Goal: Task Accomplishment & Management: Use online tool/utility

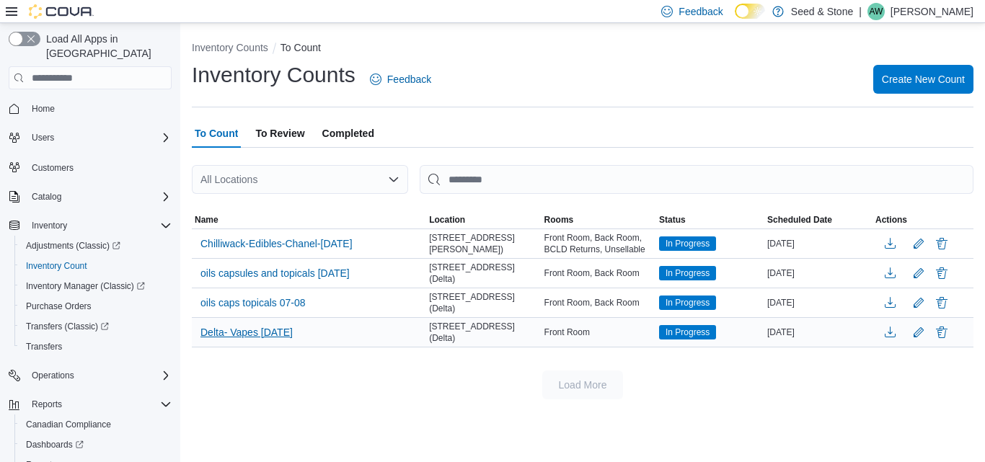
scroll to position [58, 0]
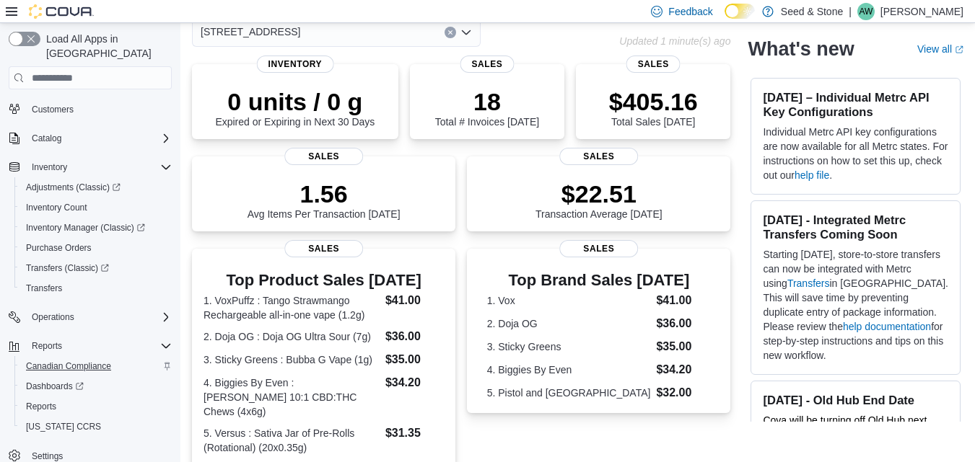
scroll to position [76, 0]
click at [39, 401] on span "Reports" at bounding box center [41, 407] width 30 height 12
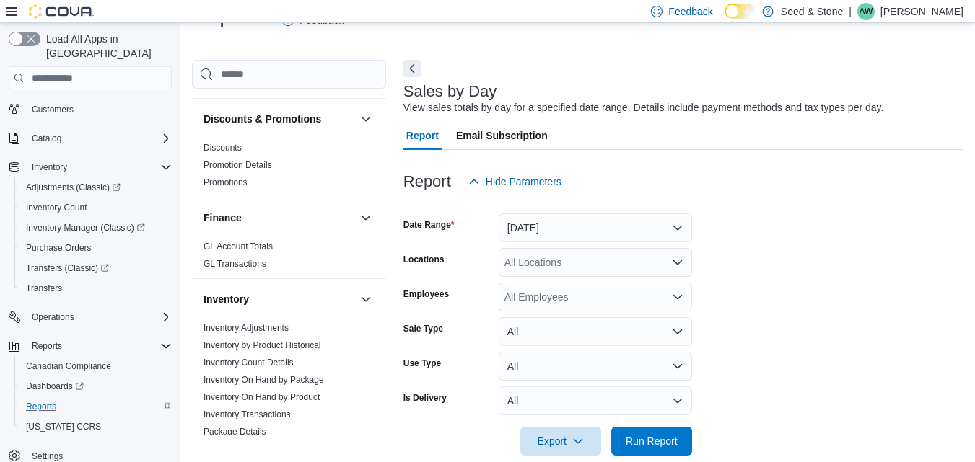
scroll to position [449, 0]
click at [276, 392] on link "Inventory On Hand by Product" at bounding box center [261, 397] width 116 height 10
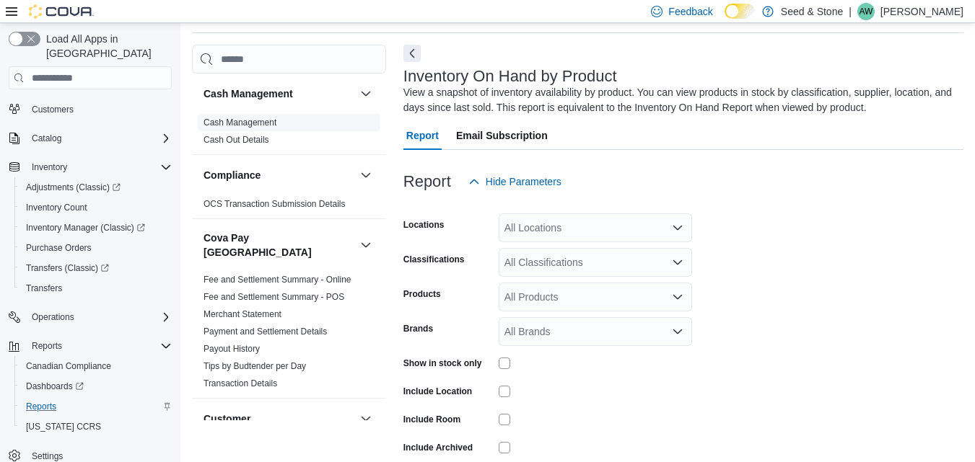
click at [250, 123] on link "Cash Management" at bounding box center [239, 123] width 73 height 10
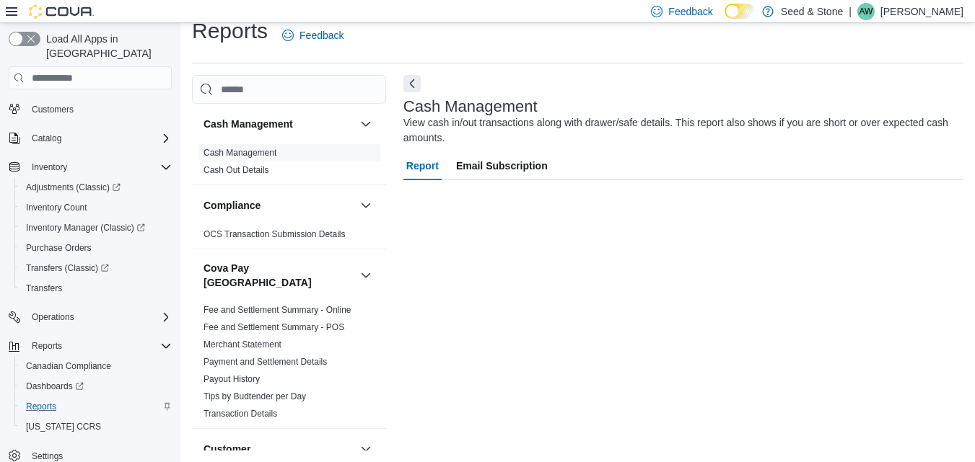
scroll to position [18, 0]
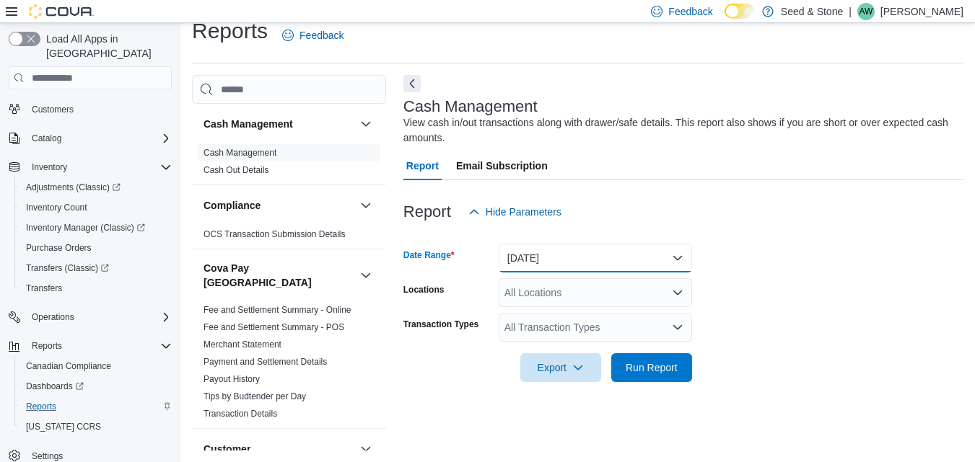
click at [546, 266] on button "[DATE]" at bounding box center [594, 258] width 193 height 29
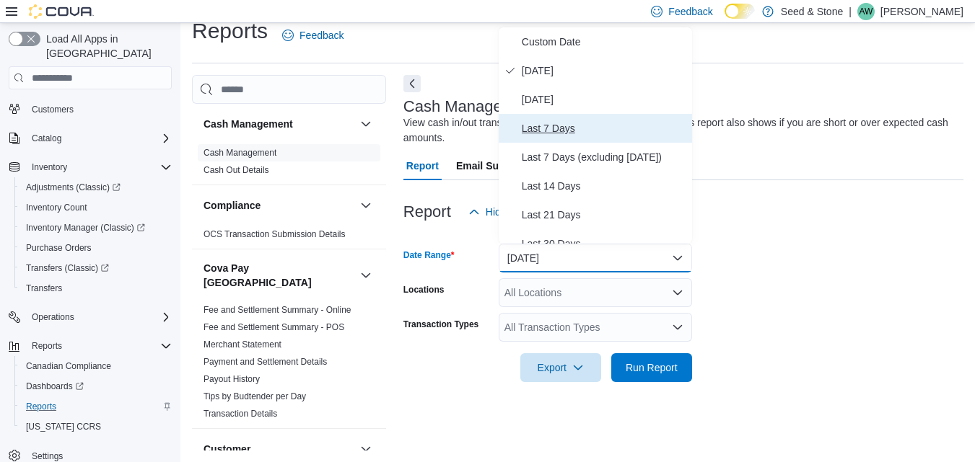
click at [550, 133] on span "Last 7 Days" at bounding box center [604, 128] width 164 height 17
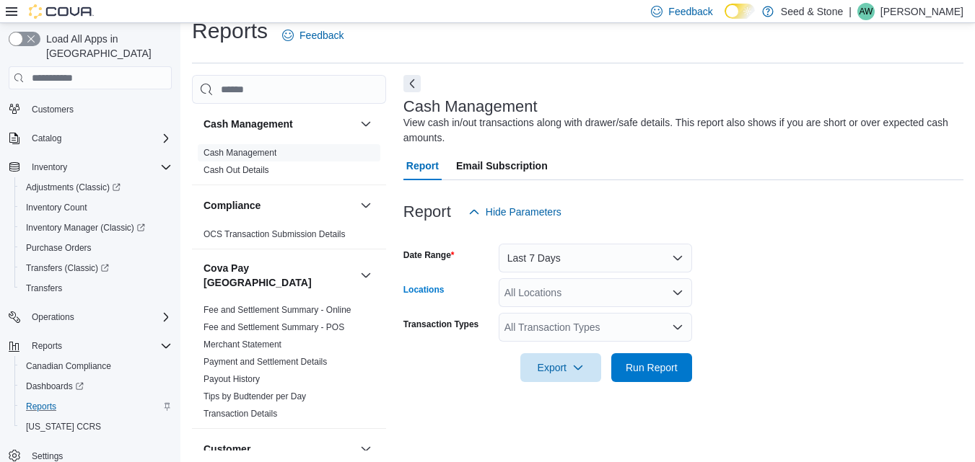
click at [557, 289] on div "All Locations" at bounding box center [594, 292] width 193 height 29
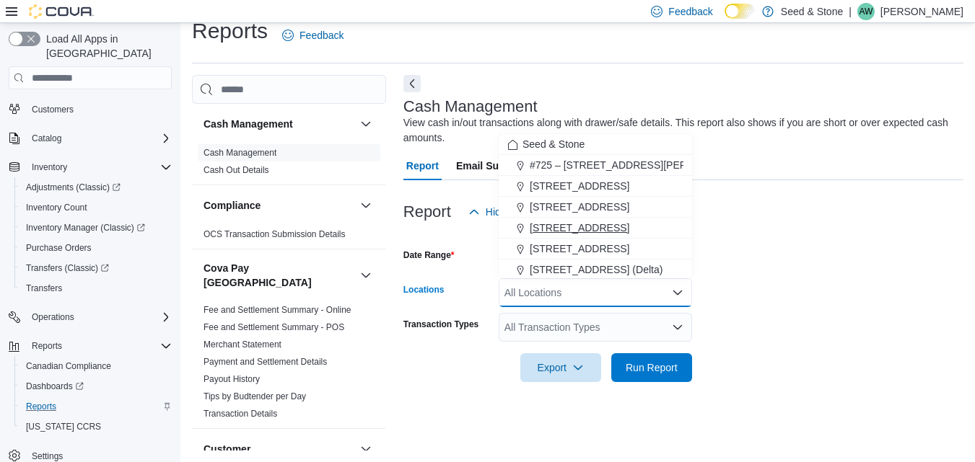
click at [558, 224] on span "[STREET_ADDRESS]" at bounding box center [579, 228] width 100 height 14
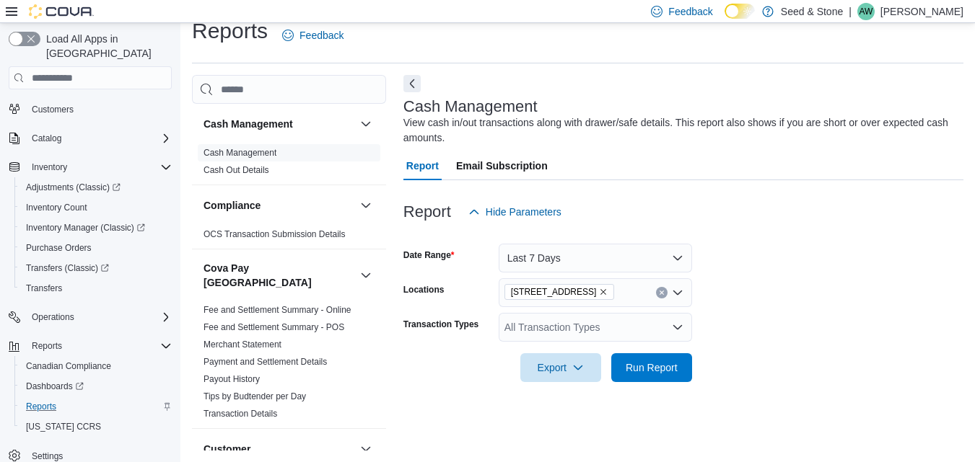
click at [791, 279] on form "Date Range Last 7 Days Locations [STREET_ADDRESS] (Coquitlam) Transaction Types…" at bounding box center [683, 304] width 560 height 156
click at [615, 327] on div "All Transaction Types" at bounding box center [594, 327] width 193 height 29
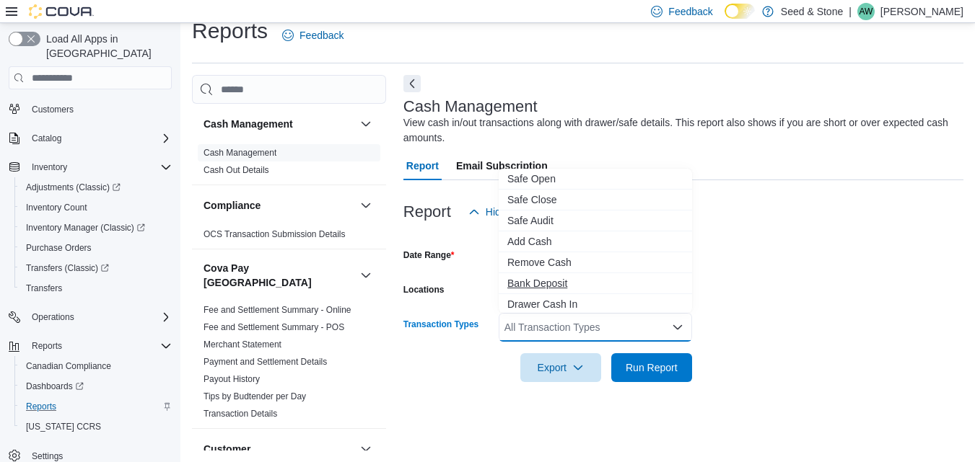
scroll to position [27, 0]
click at [560, 294] on span "Drawer Cash Out" at bounding box center [595, 298] width 176 height 14
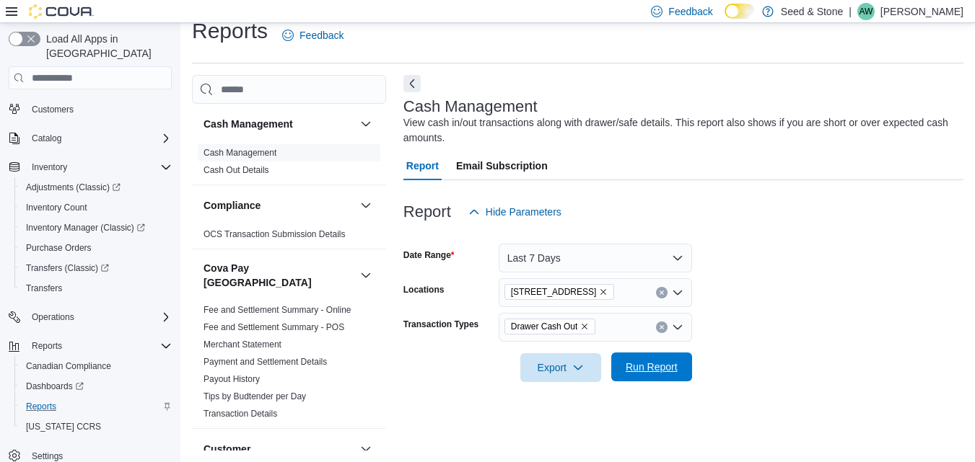
click at [658, 366] on span "Run Report" at bounding box center [651, 367] width 52 height 14
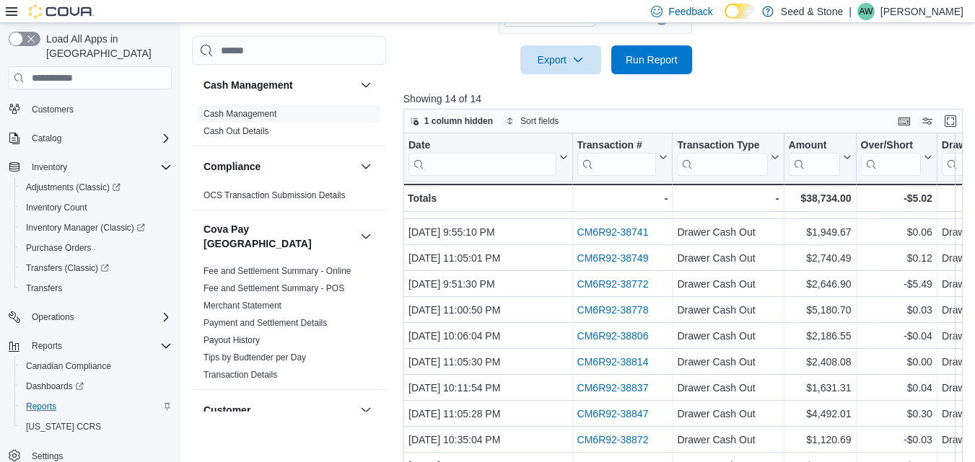
scroll to position [354, 0]
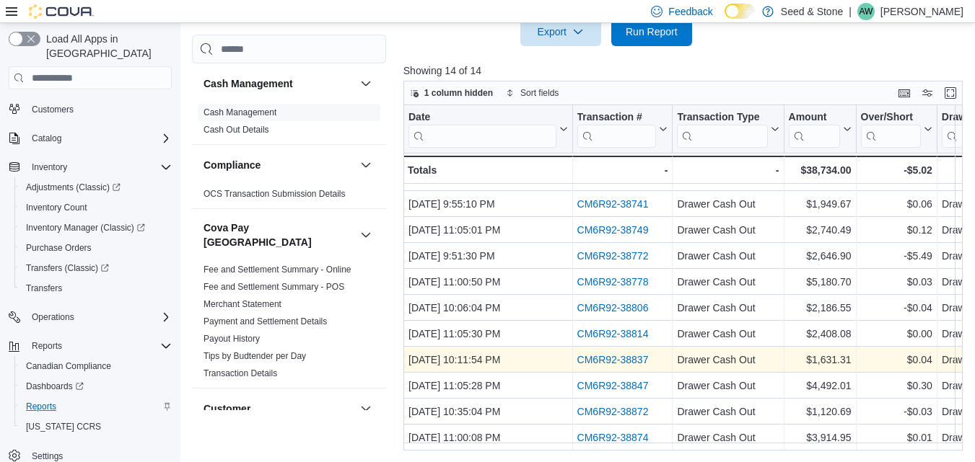
click at [589, 355] on link "CM6R92-38837" at bounding box center [611, 360] width 71 height 12
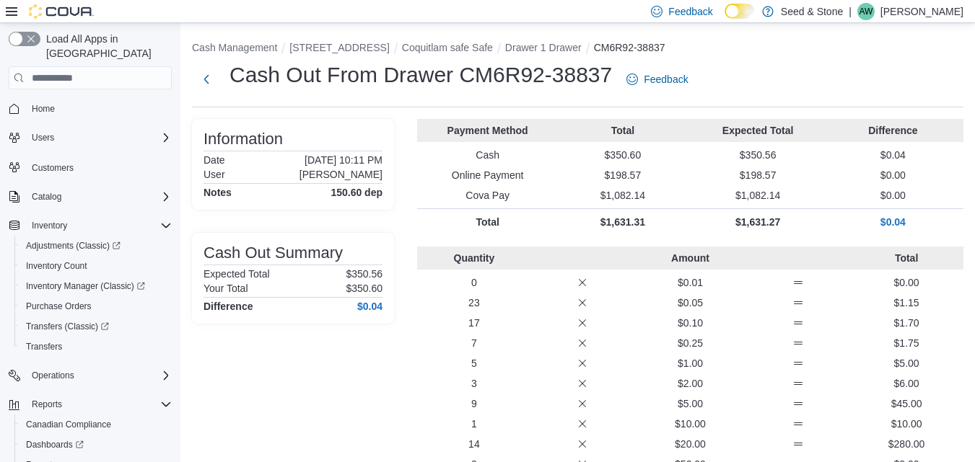
scroll to position [404, 0]
